Goal: Find specific page/section: Find specific page/section

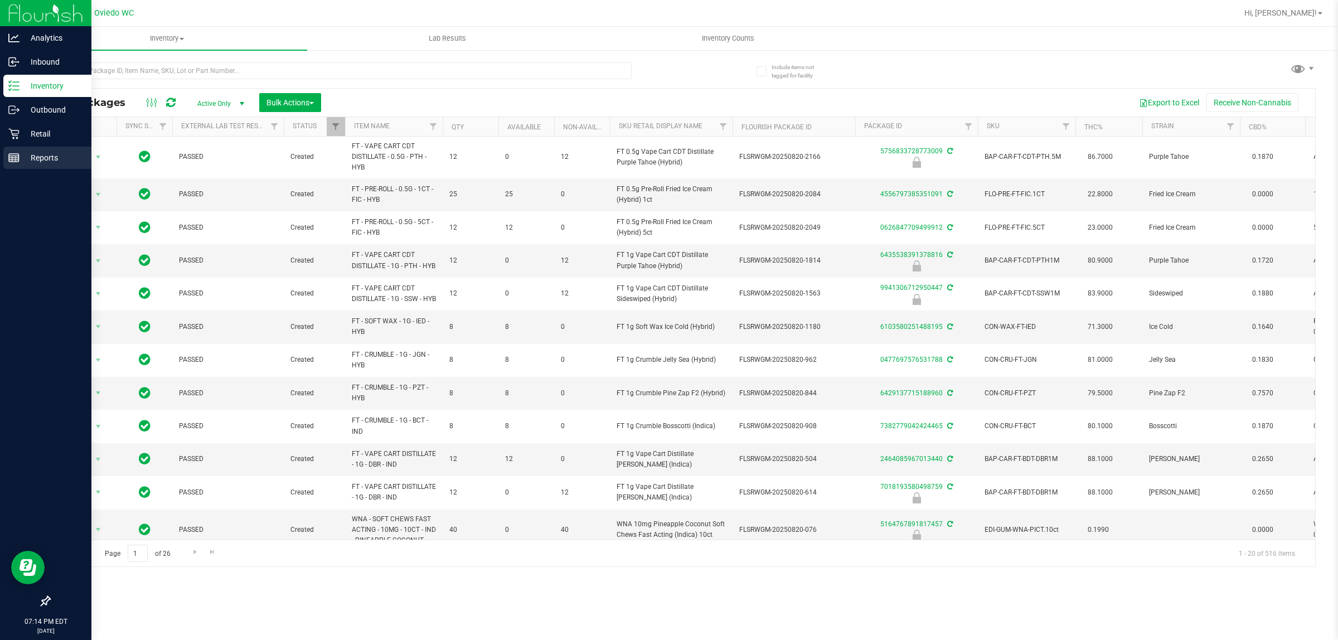
click at [26, 151] on p "Reports" at bounding box center [53, 157] width 67 height 13
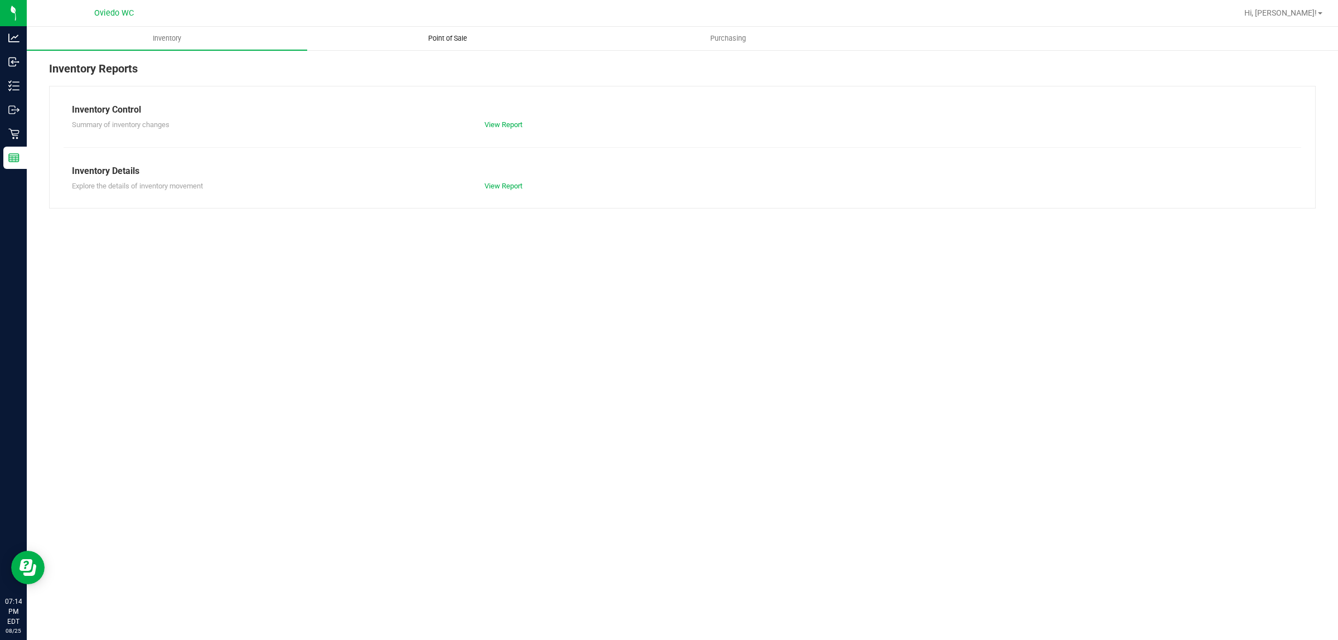
click at [448, 36] on span "Point of Sale" at bounding box center [447, 38] width 69 height 10
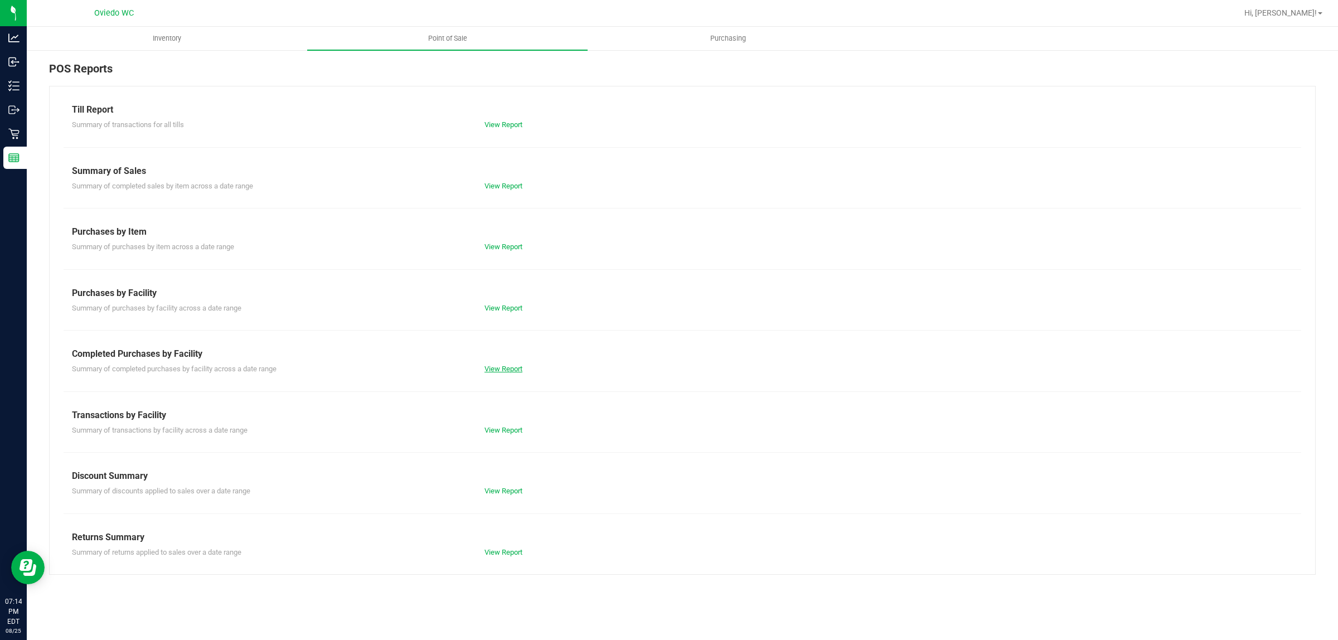
click at [513, 366] on link "View Report" at bounding box center [504, 369] width 38 height 8
